Goal: Task Accomplishment & Management: Manage account settings

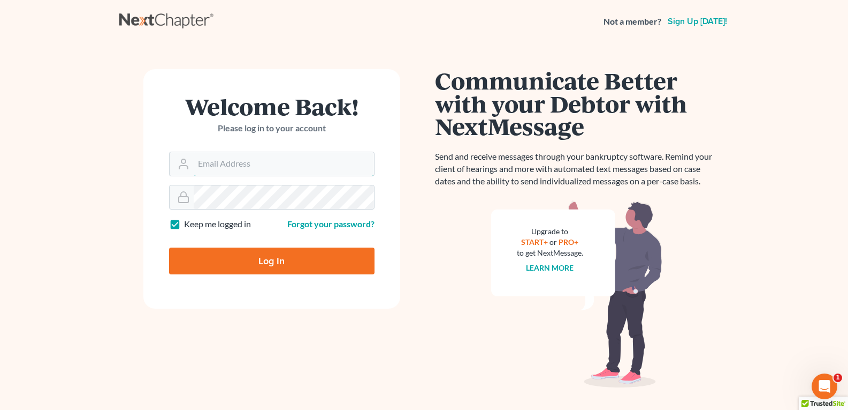
type input "[EMAIL_ADDRESS][DOMAIN_NAME]"
click at [238, 261] on input "Log In" at bounding box center [272, 260] width 206 height 27
type input "Thinking..."
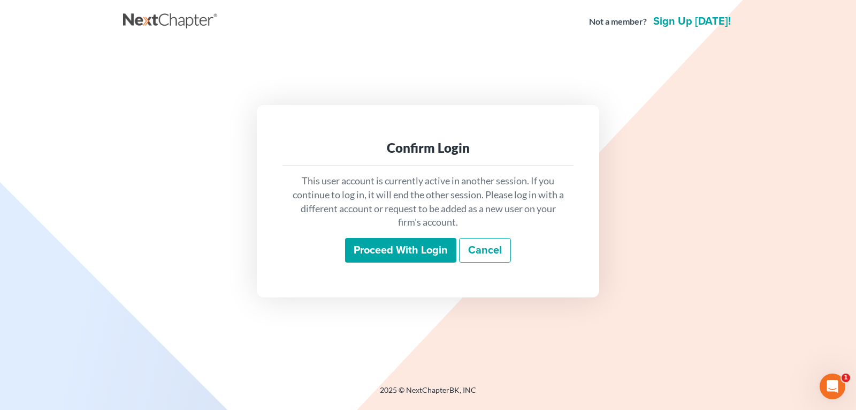
click at [437, 256] on input "Proceed with login" at bounding box center [400, 250] width 111 height 25
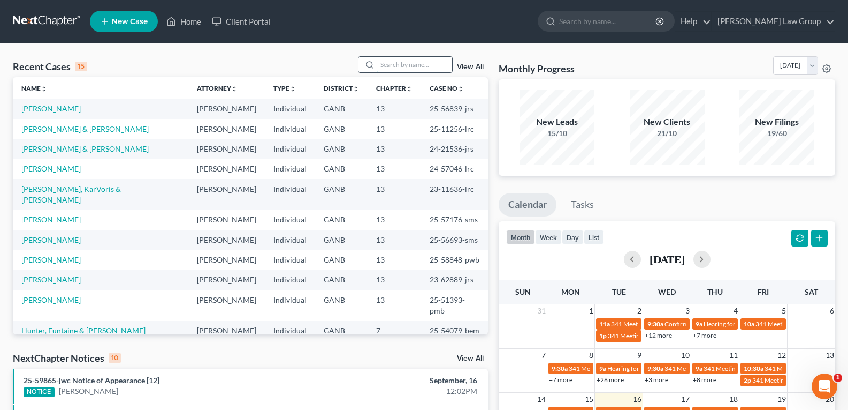
click at [399, 71] on input "search" at bounding box center [414, 65] width 75 height 16
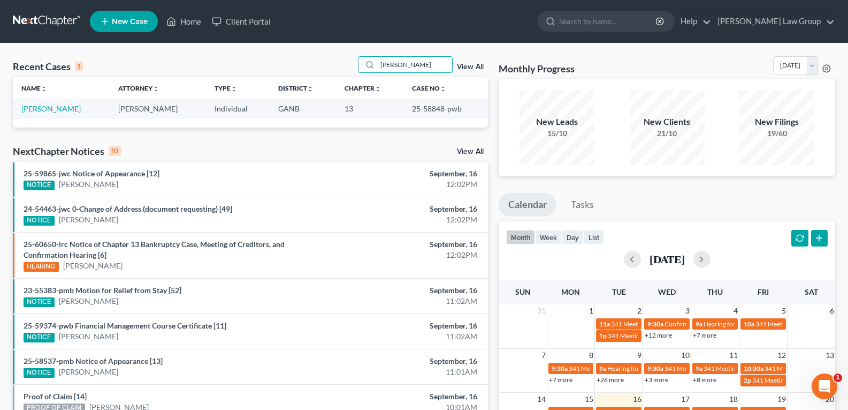
type input "[PERSON_NAME]"
